Goal: Transaction & Acquisition: Purchase product/service

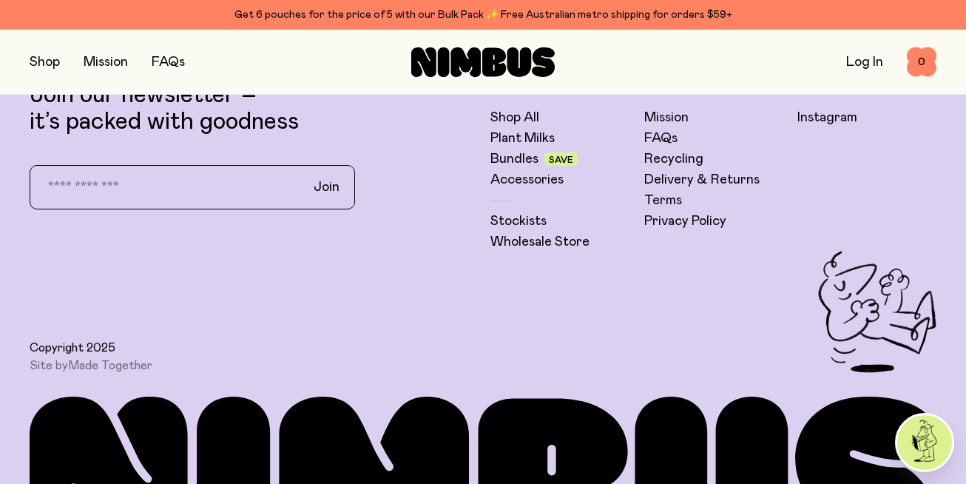
scroll to position [3768, 0]
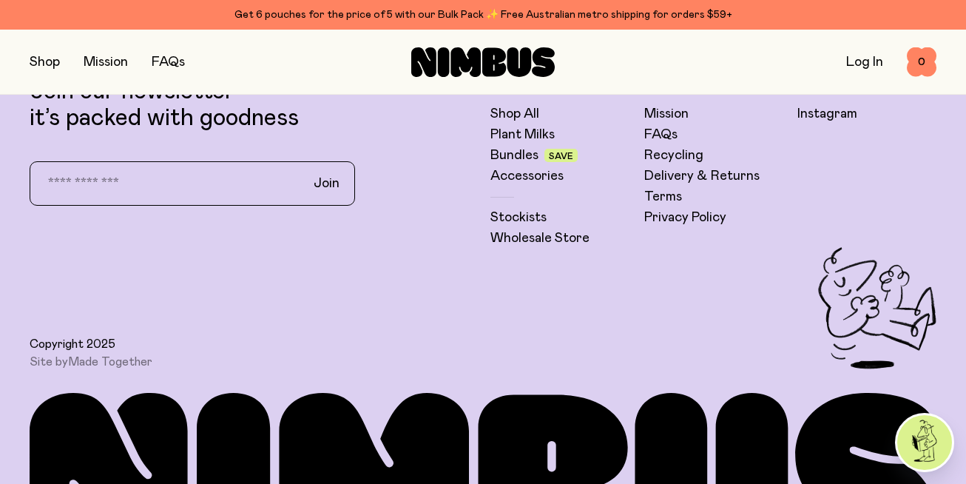
click at [59, 66] on button "button" at bounding box center [45, 62] width 30 height 21
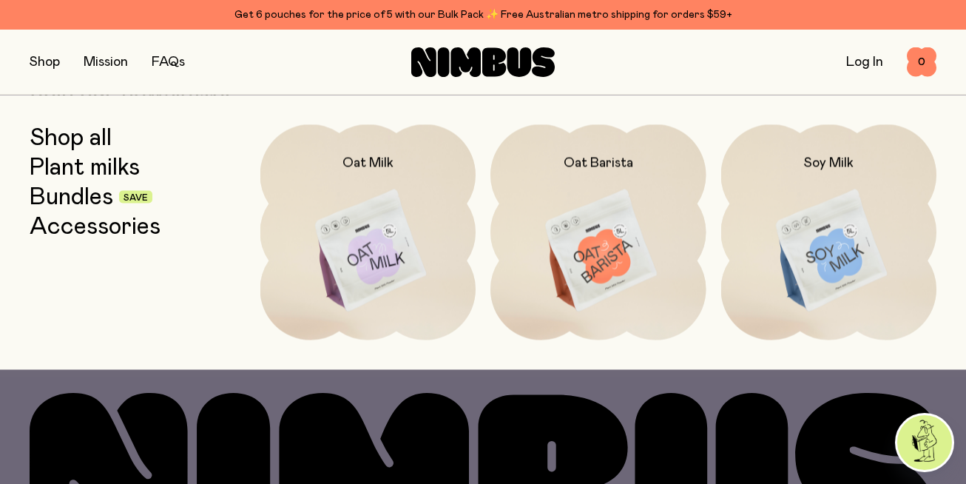
click at [87, 229] on link "Accessories" at bounding box center [95, 226] width 131 height 27
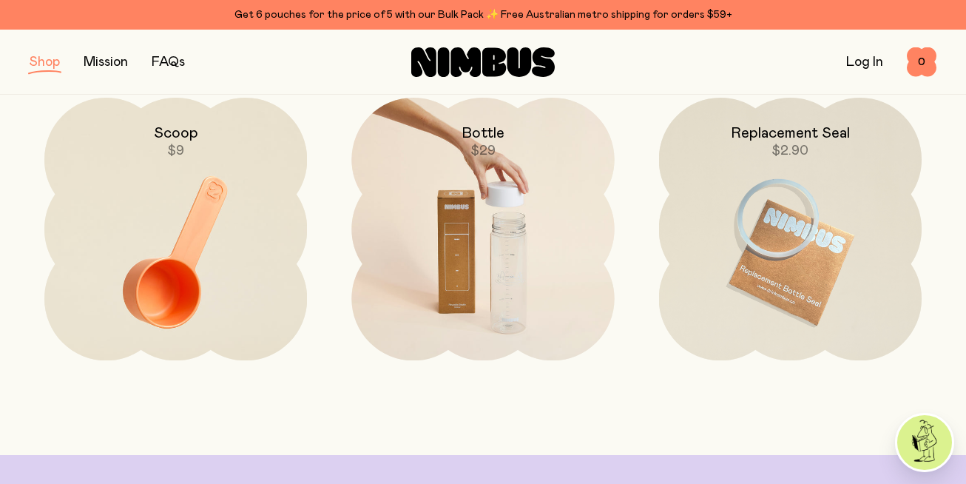
scroll to position [217, 0]
click at [530, 299] on img at bounding box center [482, 251] width 263 height 309
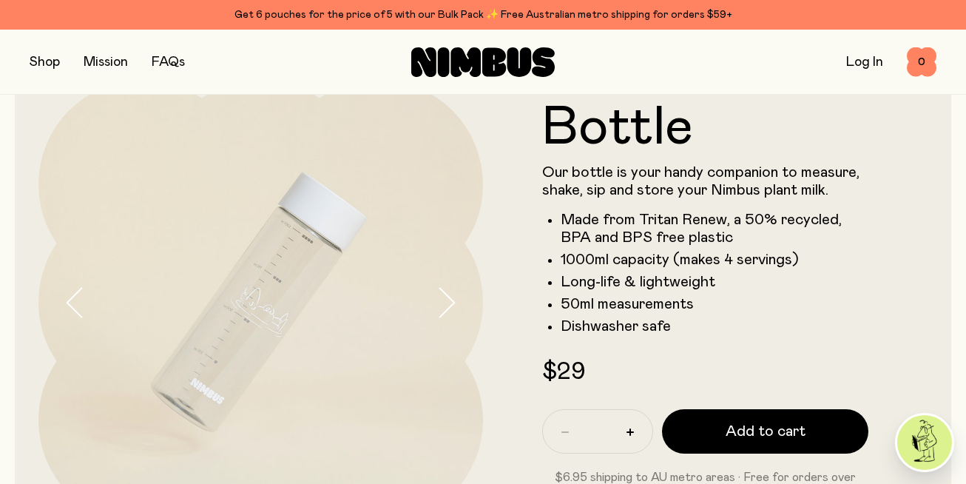
scroll to position [92, 0]
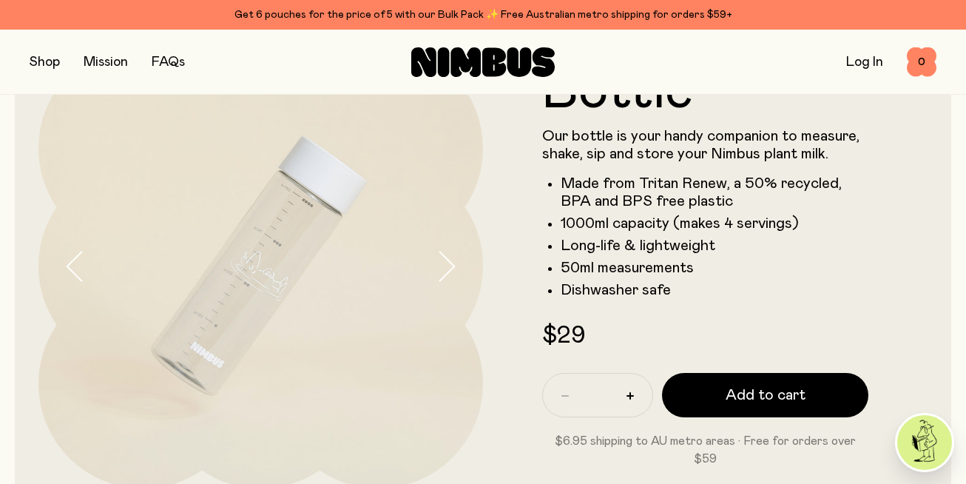
click at [455, 277] on icon "button" at bounding box center [446, 266] width 21 height 31
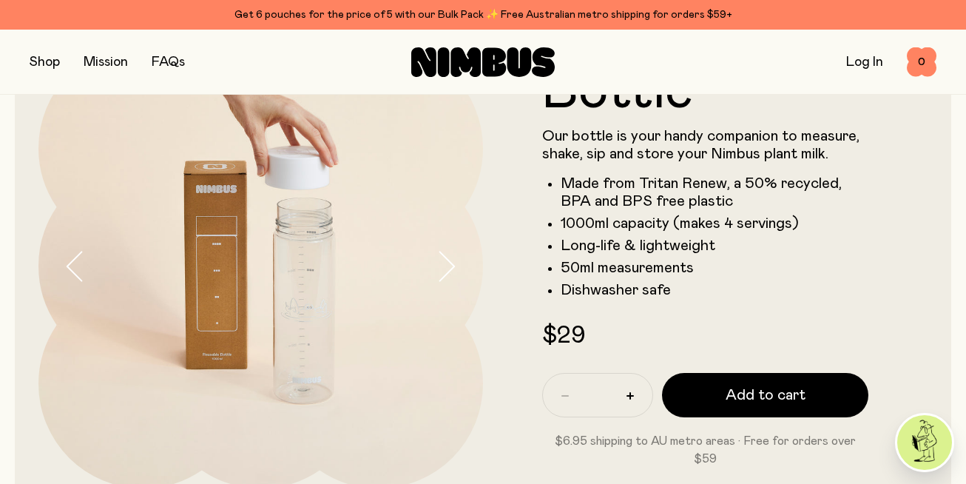
click at [455, 277] on icon "button" at bounding box center [446, 266] width 21 height 31
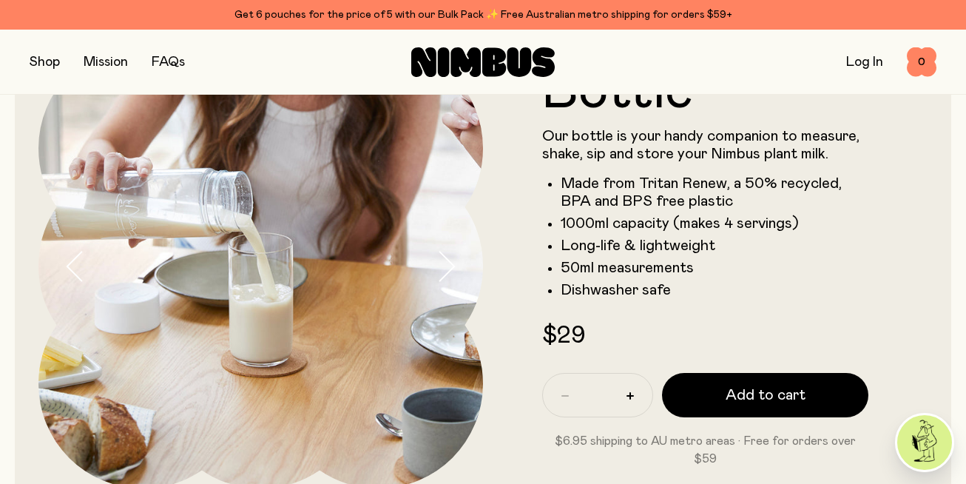
click at [455, 277] on icon "button" at bounding box center [446, 266] width 21 height 31
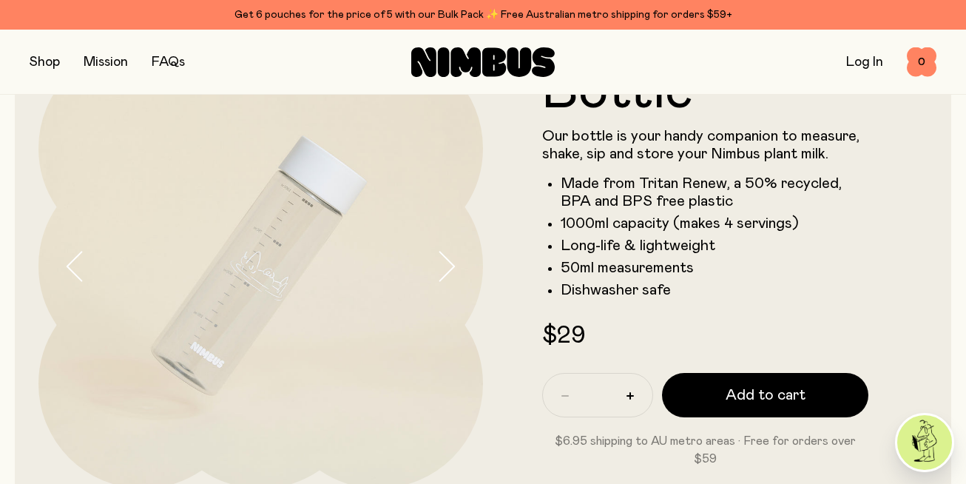
click at [455, 277] on icon "button" at bounding box center [446, 266] width 21 height 31
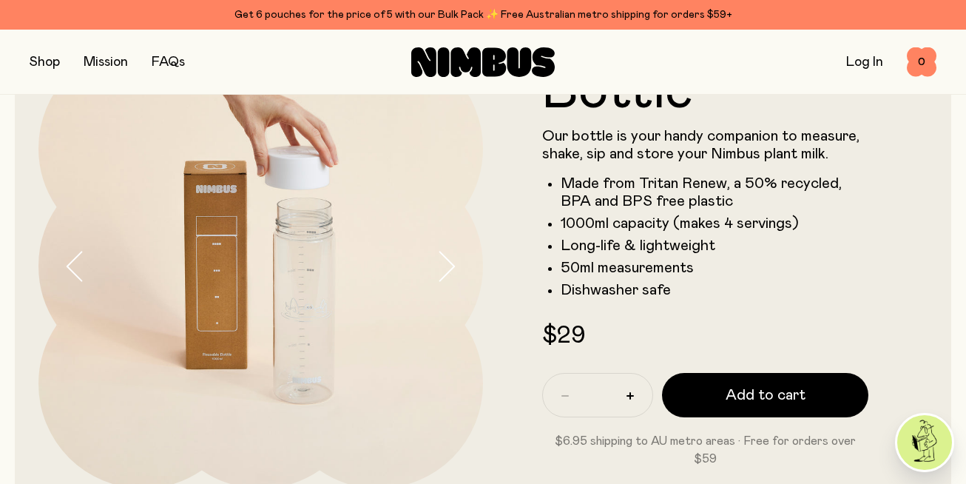
click at [455, 277] on icon "button" at bounding box center [446, 266] width 21 height 31
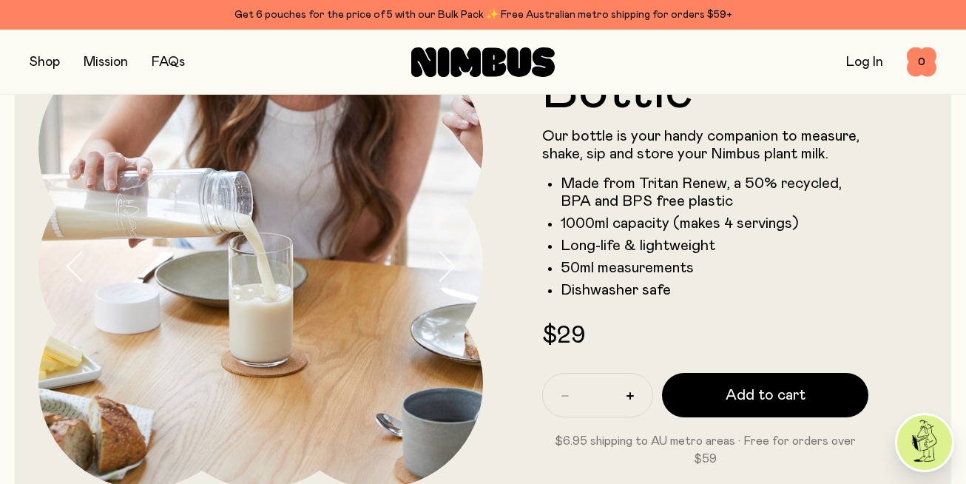
click at [455, 277] on icon "button" at bounding box center [446, 266] width 21 height 31
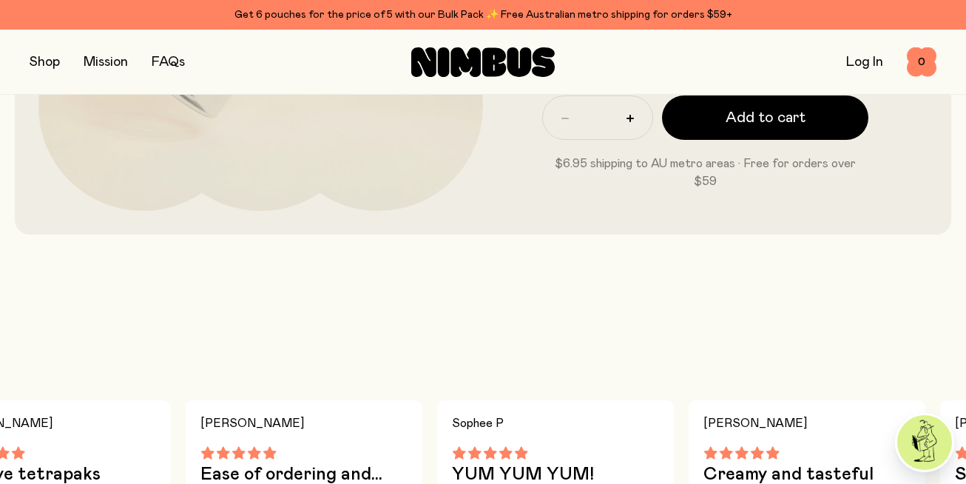
scroll to position [463, 0]
